Goal: Task Accomplishment & Management: Manage account settings

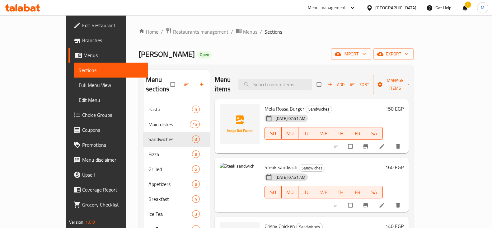
scroll to position [39, 0]
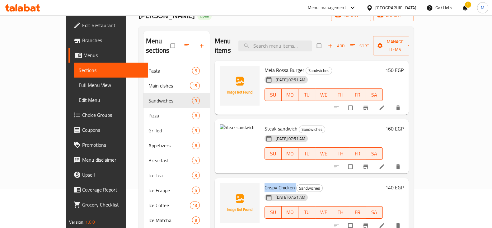
click at [383, 124] on h6 "Steak sandwich Sandwiches" at bounding box center [323, 128] width 118 height 9
click at [29, 10] on icon at bounding box center [27, 7] width 6 height 7
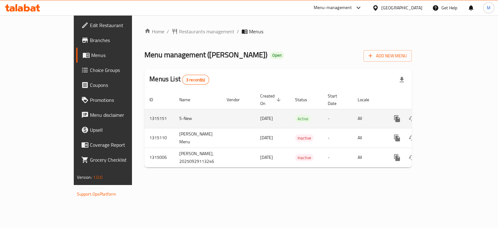
click at [449, 115] on link "enhanced table" at bounding box center [441, 118] width 15 height 15
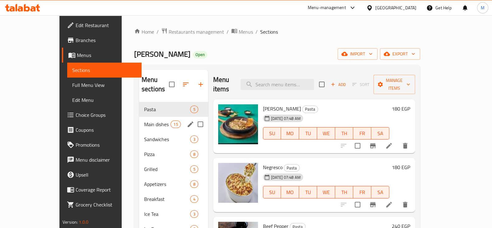
click at [139, 117] on div "Main dishes 15" at bounding box center [173, 124] width 69 height 15
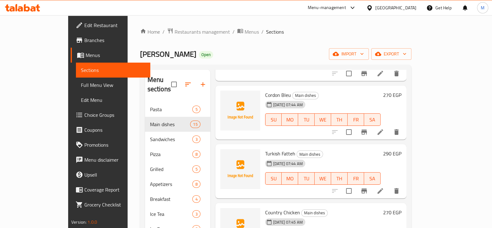
scroll to position [233, 0]
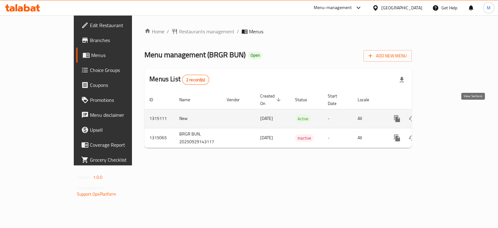
click at [449, 116] on link "enhanced table" at bounding box center [441, 118] width 15 height 15
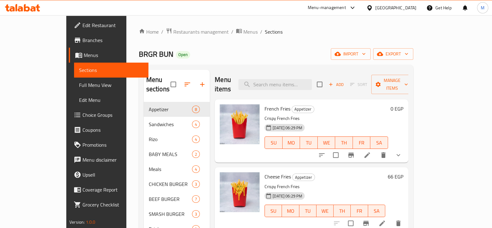
click at [82, 41] on span "Branches" at bounding box center [112, 39] width 61 height 7
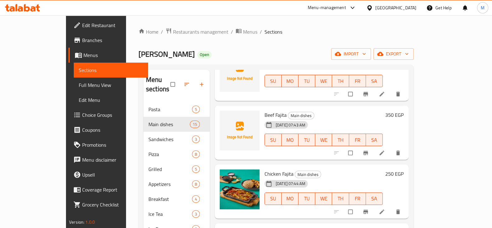
scroll to position [155, 0]
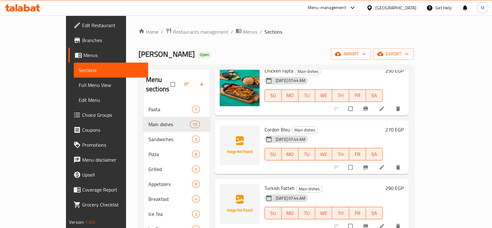
click at [360, 133] on div "[DATE] 07:44 AM SU MO TU WE TH FR SA" at bounding box center [323, 150] width 123 height 34
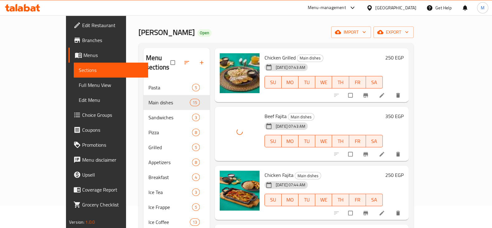
scroll to position [77, 0]
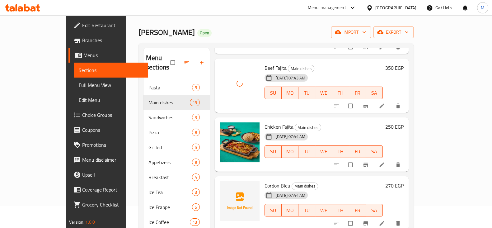
click at [268, 181] on span "Cordon Bleu" at bounding box center [277, 185] width 26 height 9
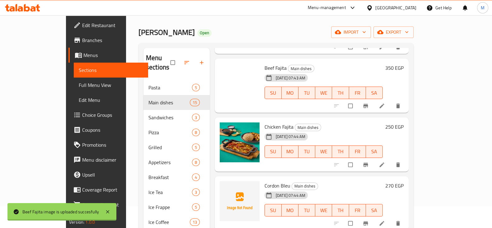
click at [268, 181] on span "Cordon Bleu" at bounding box center [277, 185] width 26 height 9
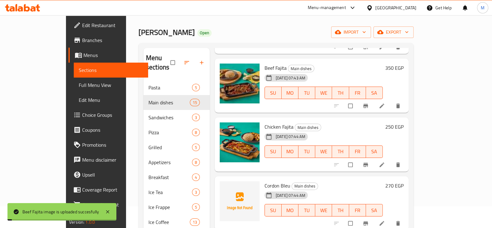
copy span "Bleu"
click at [268, 181] on span "Cordon Bleu" at bounding box center [277, 185] width 26 height 9
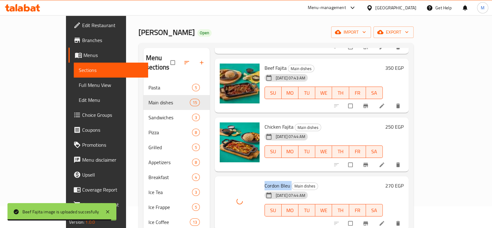
scroll to position [155, 0]
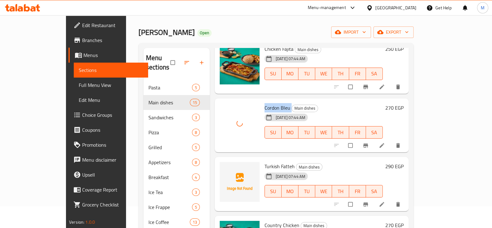
click at [264, 161] on span "Turkish Fatteh" at bounding box center [279, 165] width 30 height 9
copy h6 "Turkish Fatteh"
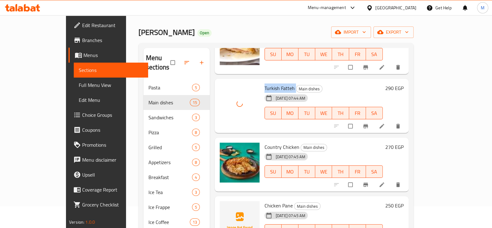
scroll to position [311, 0]
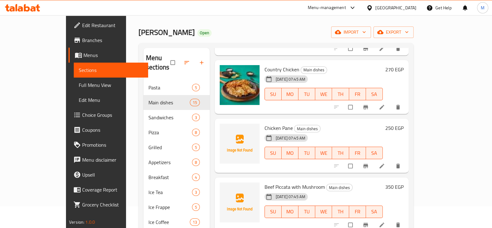
click at [264, 123] on span "Chicken Pane" at bounding box center [278, 127] width 28 height 9
copy h6 "Chicken Pane"
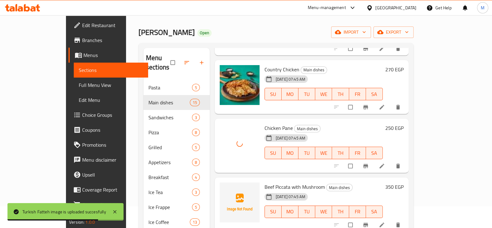
click at [264, 182] on span "Beef Piccata with Mushroom" at bounding box center [294, 186] width 60 height 9
copy h6 "Beef Piccata with Mushroom"
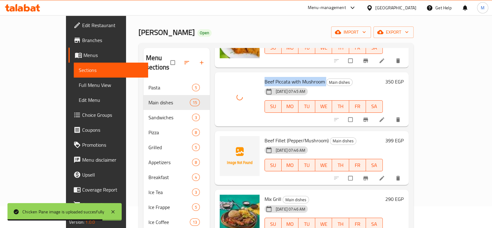
scroll to position [428, 0]
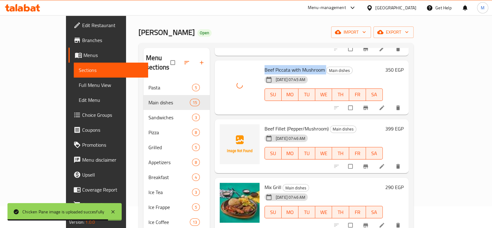
click at [268, 124] on span "Beef Fillet (Pepper/Mushroom)" at bounding box center [296, 128] width 64 height 9
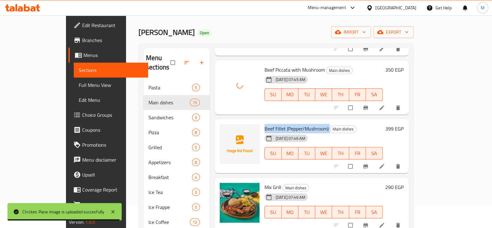
click at [268, 124] on span "Beef Fillet (Pepper/Mushroom)" at bounding box center [296, 128] width 64 height 9
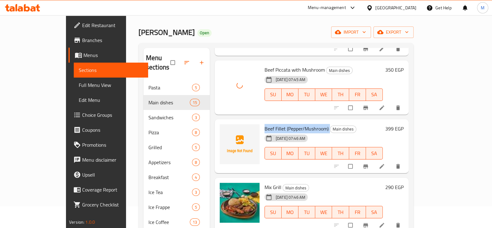
copy h6 "Beef Fillet (Pepper/Mushroom)"
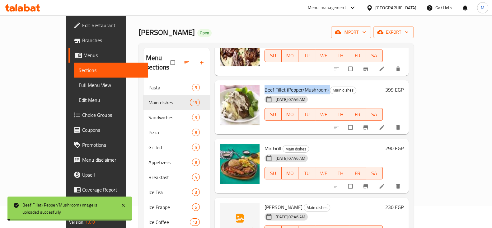
scroll to position [505, 0]
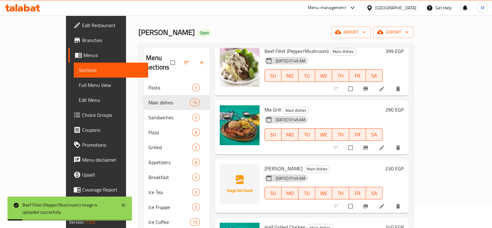
click at [253, 159] on div "Shish Tawook Main dishes [DATE] 07:46 AM SU MO TU WE TH FR SA 230 EGP" at bounding box center [312, 186] width 194 height 54
click at [262, 172] on div "[DATE] 07:46 AM" at bounding box center [277, 178] width 31 height 12
click at [264, 164] on span "[PERSON_NAME]" at bounding box center [283, 168] width 38 height 9
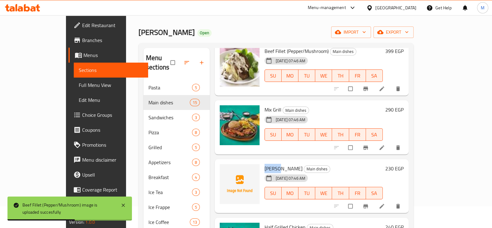
click at [264, 164] on span "[PERSON_NAME]" at bounding box center [283, 168] width 38 height 9
copy h6 "[PERSON_NAME]"
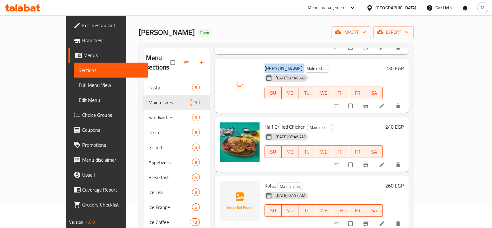
scroll to position [616, 0]
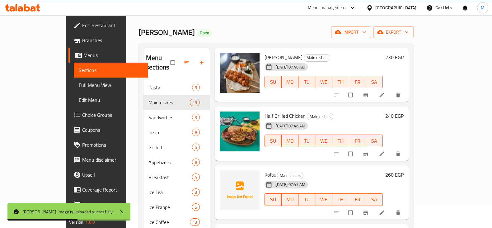
click at [264, 170] on span "Kofta" at bounding box center [269, 174] width 11 height 9
copy h6 "Kofta"
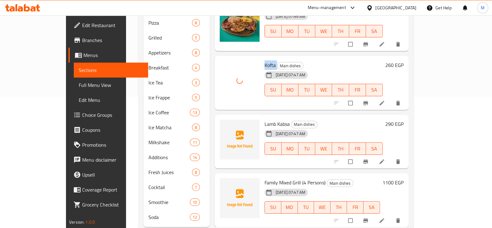
scroll to position [138, 0]
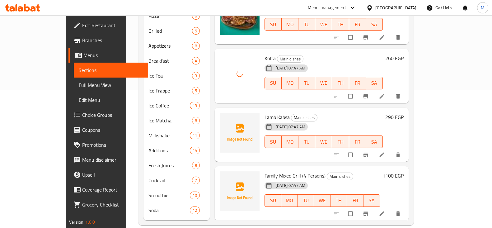
click at [264, 112] on span "Lamb Kabsa" at bounding box center [276, 116] width 25 height 9
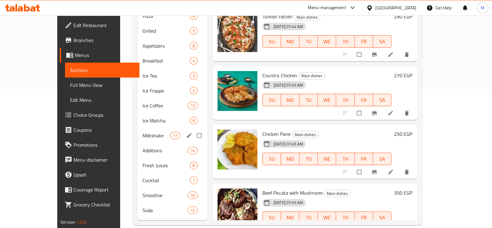
scroll to position [0, 0]
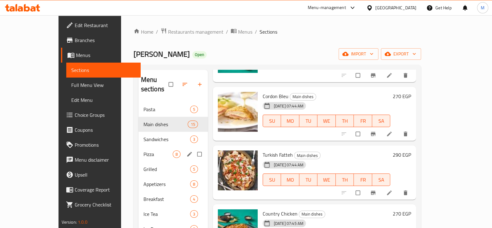
click at [138, 147] on div "Pizza 8" at bounding box center [172, 154] width 69 height 15
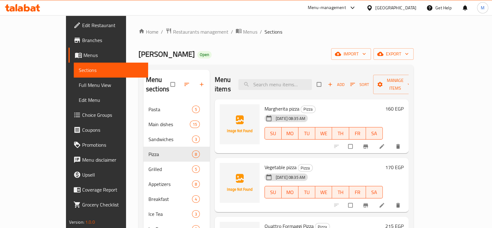
click at [264, 104] on span "Margherita pizza" at bounding box center [281, 108] width 35 height 9
copy h6 "Margherita pizza"
click at [264, 162] on span "Vegetable pizza" at bounding box center [280, 166] width 32 height 9
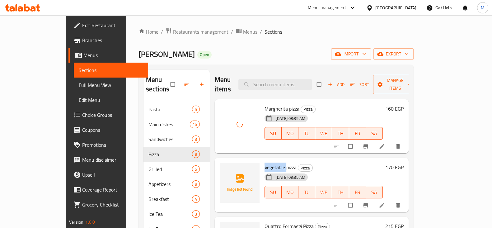
click at [264, 162] on span "Vegetable pizza" at bounding box center [280, 166] width 32 height 9
copy h6 "Vegetable pizza"
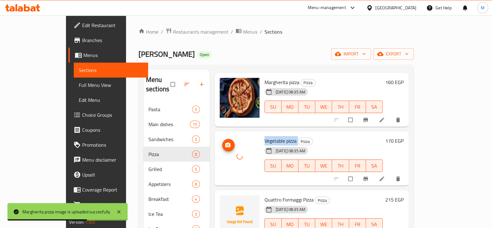
scroll to position [39, 0]
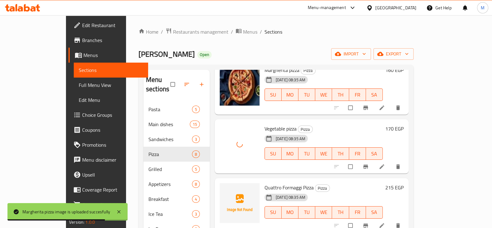
click at [271, 183] on span "Quattro Formaggi Pizza" at bounding box center [288, 187] width 49 height 9
copy h6 "Quattro Formaggi Pizza"
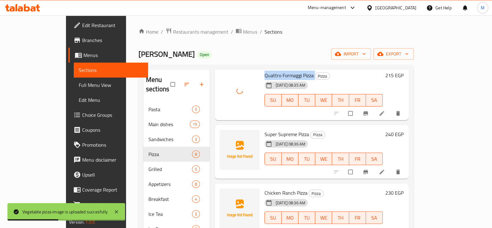
scroll to position [155, 0]
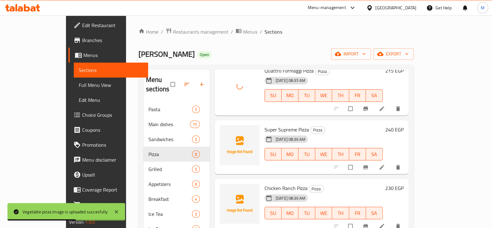
click at [265, 125] on span "Super Supreme Pizza" at bounding box center [286, 129] width 44 height 9
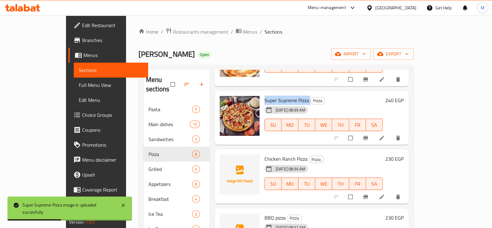
scroll to position [194, 0]
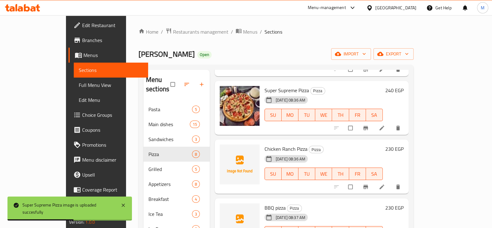
click at [277, 144] on span "Chicken Ranch Pizza" at bounding box center [285, 148] width 43 height 9
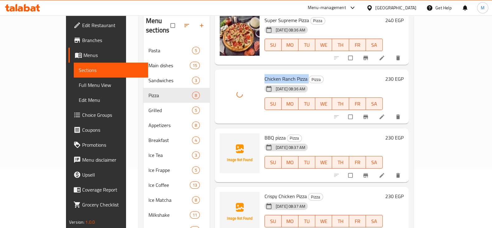
scroll to position [77, 0]
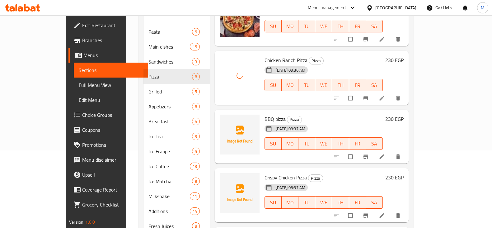
click at [264, 114] on span "BBQ pizza" at bounding box center [274, 118] width 21 height 9
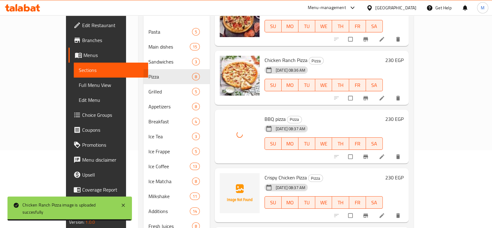
click at [262, 170] on div "Crispy Chicken Pizza Pizza [DATE] 08:37 AM SU MO TU WE TH FR SA" at bounding box center [323, 194] width 123 height 49
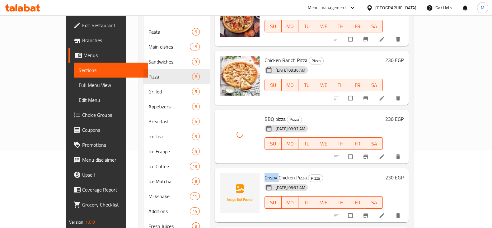
click at [262, 170] on div "Crispy Chicken Pizza Pizza [DATE] 08:37 AM SU MO TU WE TH FR SA" at bounding box center [323, 194] width 123 height 49
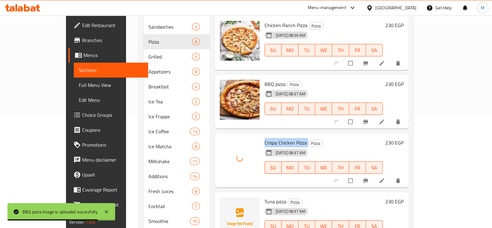
scroll to position [138, 0]
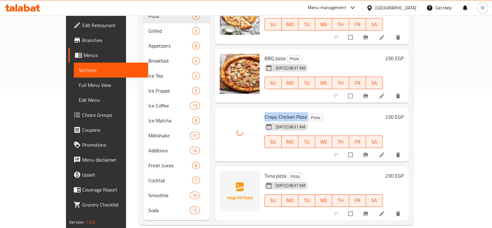
click at [264, 171] on span "Tuna pizza" at bounding box center [275, 175] width 22 height 9
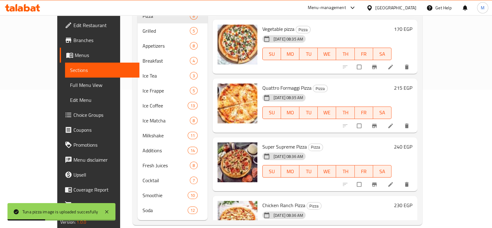
scroll to position [0, 0]
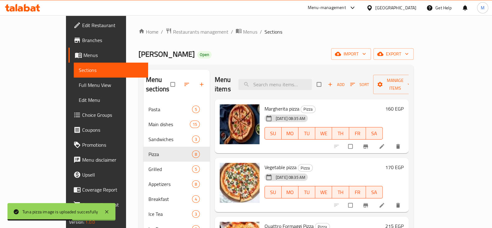
click at [138, 58] on span "[PERSON_NAME]" at bounding box center [166, 54] width 56 height 14
